Goal: Information Seeking & Learning: Learn about a topic

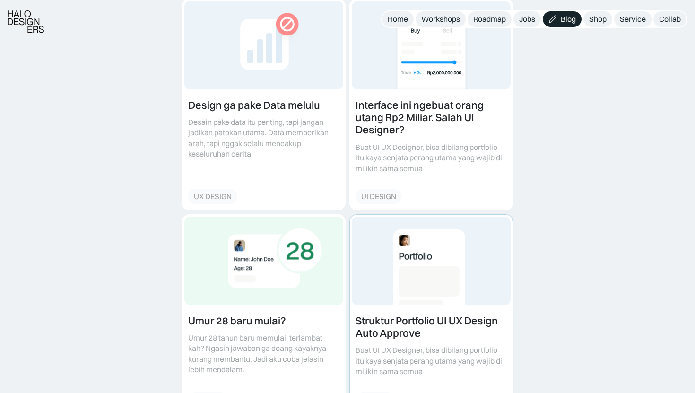
scroll to position [388, 0]
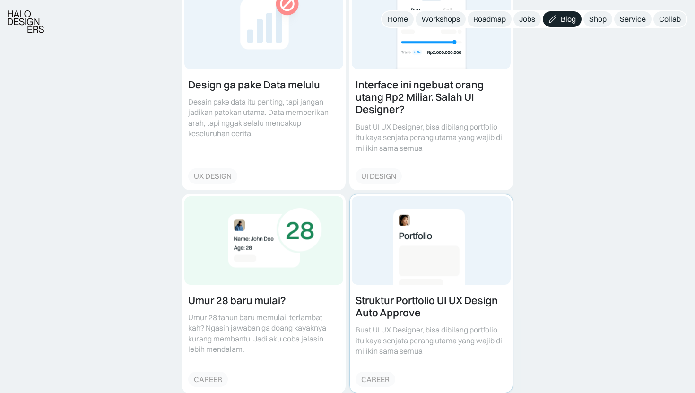
click at [378, 291] on link at bounding box center [431, 293] width 163 height 199
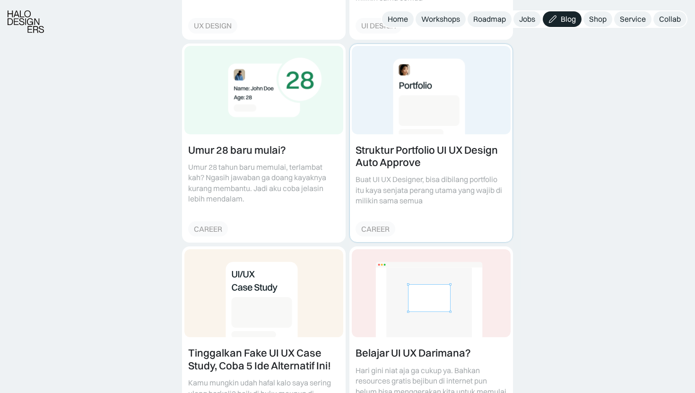
scroll to position [579, 0]
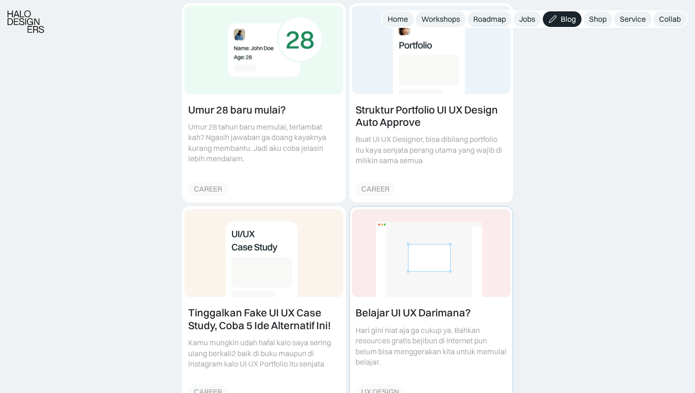
click at [387, 269] on link at bounding box center [431, 306] width 163 height 199
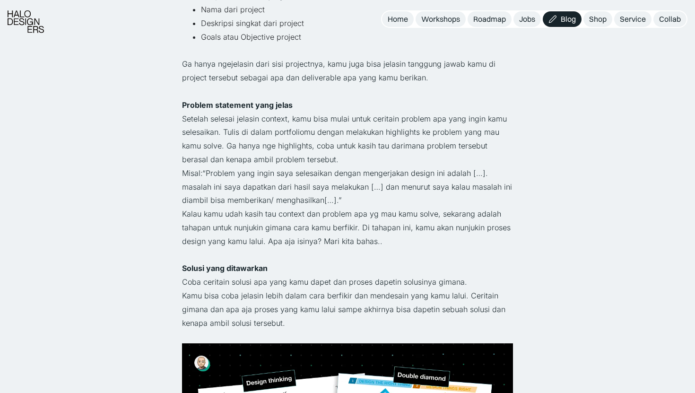
scroll to position [766, 0]
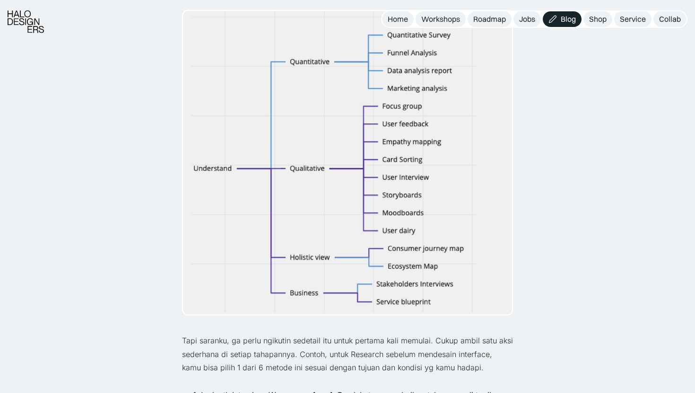
scroll to position [739, 0]
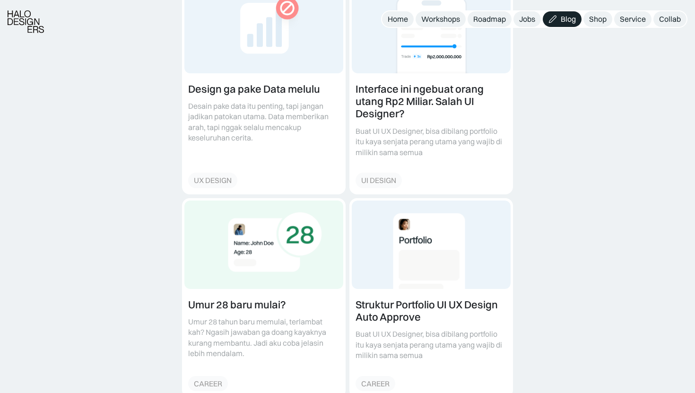
scroll to position [511, 0]
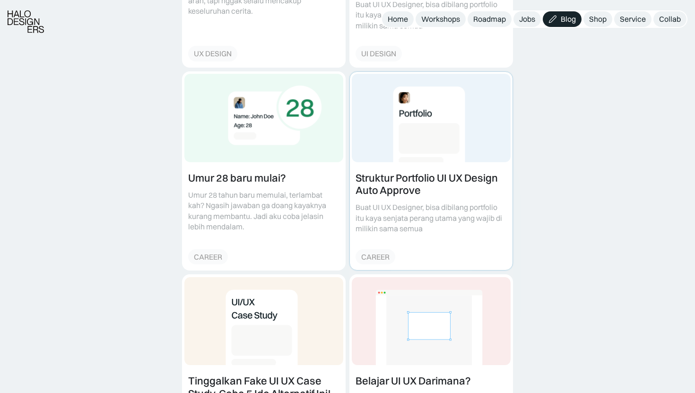
click at [391, 160] on link at bounding box center [431, 171] width 163 height 199
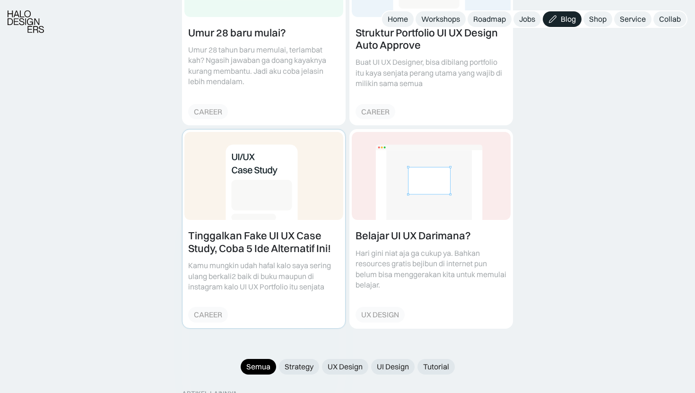
scroll to position [700, 0]
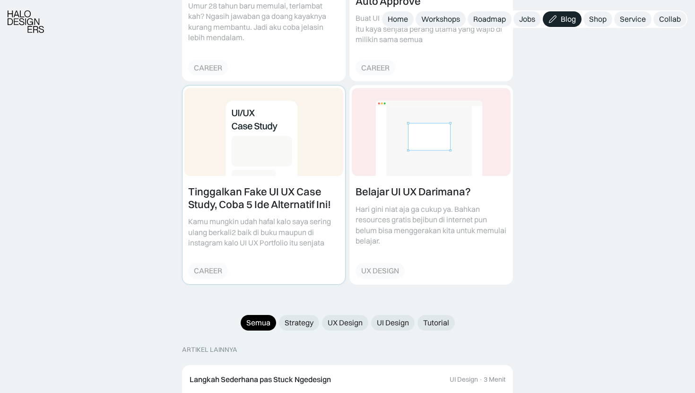
click at [256, 191] on link at bounding box center [263, 185] width 163 height 199
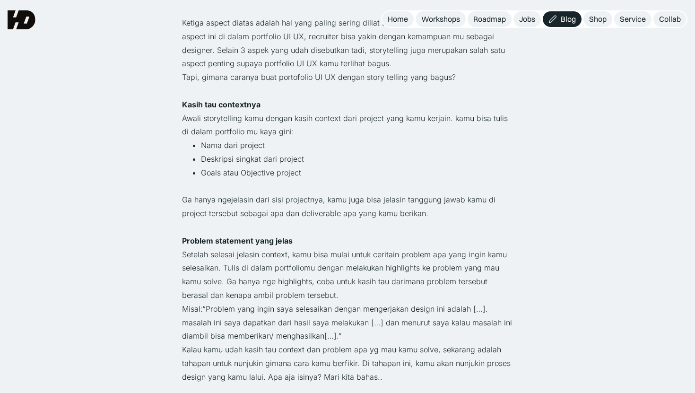
scroll to position [607, 0]
